Goal: Communication & Community: Answer question/provide support

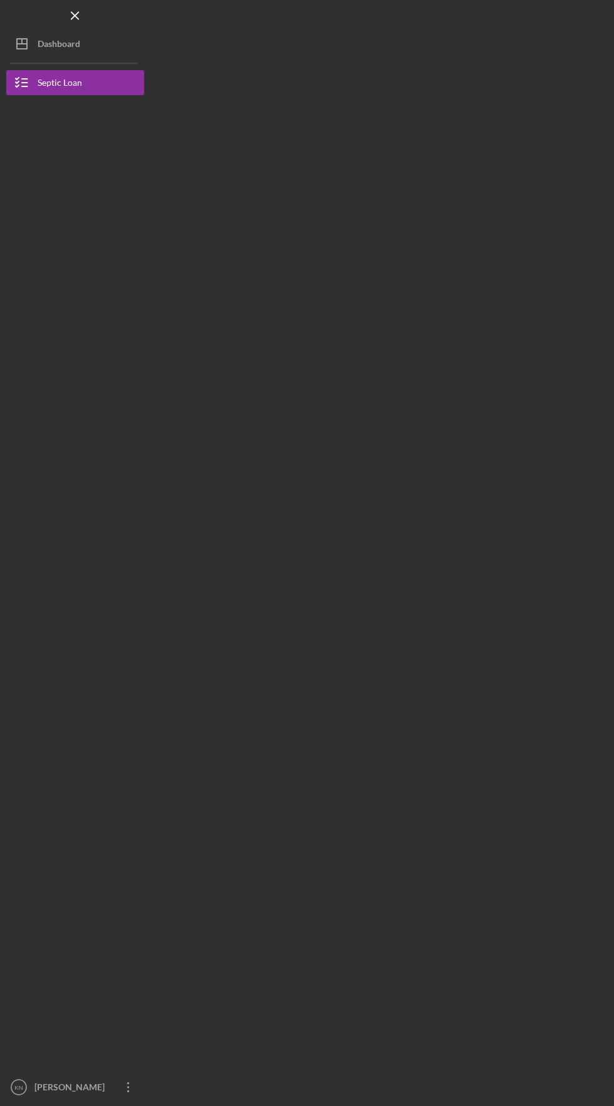
scroll to position [44, 0]
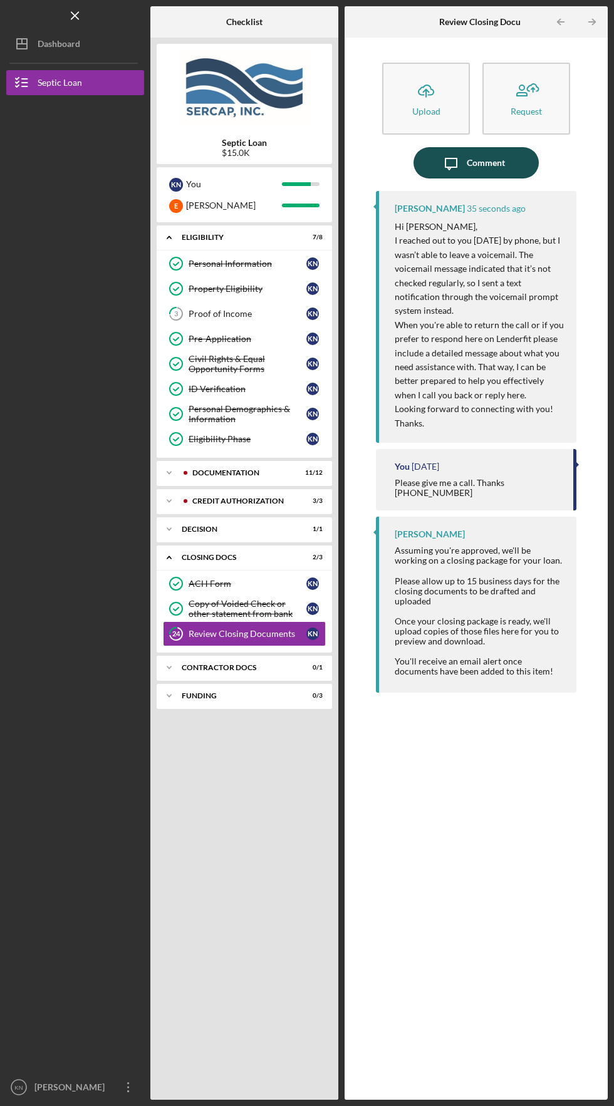
click at [517, 147] on button "Icon/Message Comment" at bounding box center [475, 162] width 125 height 31
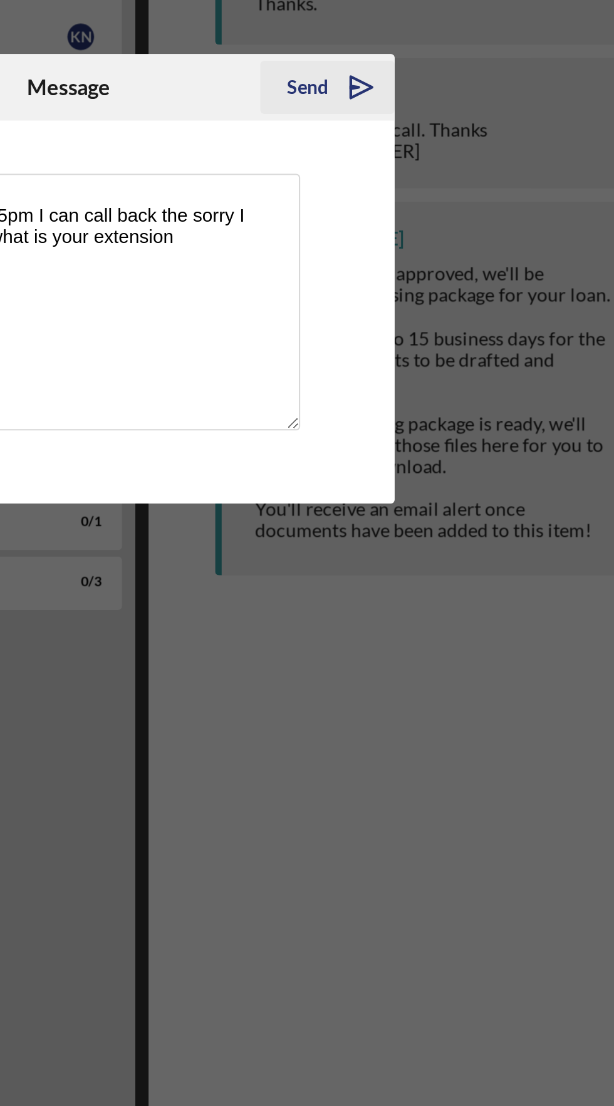
type textarea "Hey I get off at 345pm I can call back the sorry I missed your call what is you…"
click at [443, 468] on icon "Icon/icon-invite-send" at bounding box center [444, 462] width 31 height 31
